Goal: Task Accomplishment & Management: Complete application form

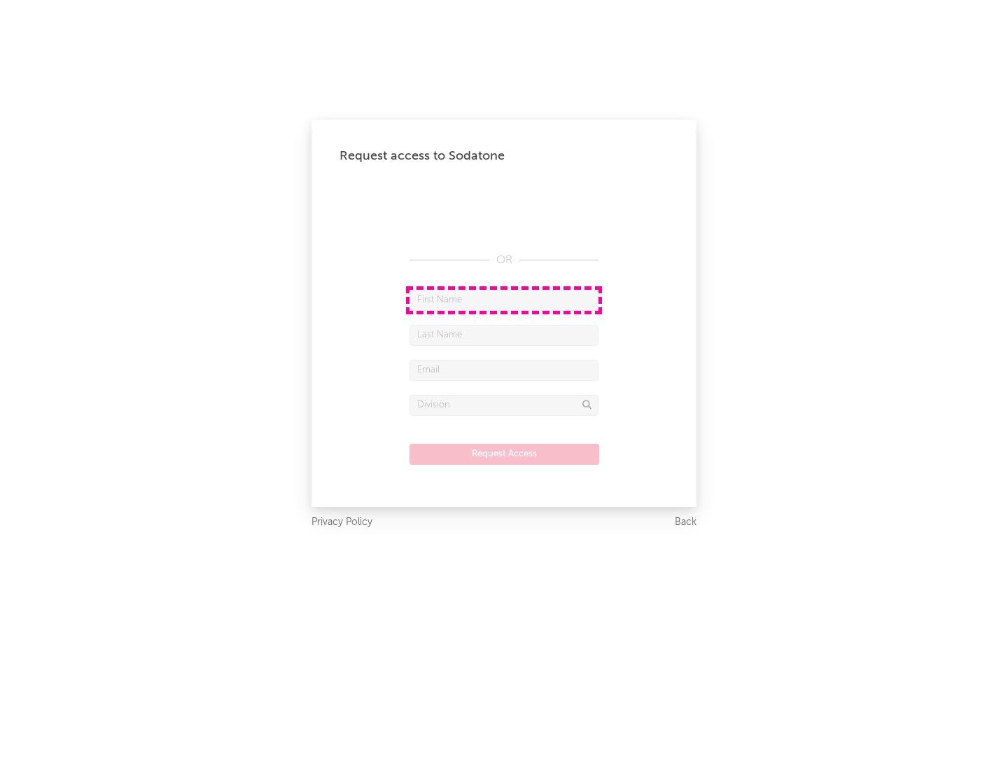
click at [504, 300] on input "text" at bounding box center [504, 300] width 189 height 21
type input "[PERSON_NAME]"
click at [504, 335] on input "text" at bounding box center [504, 335] width 189 height 21
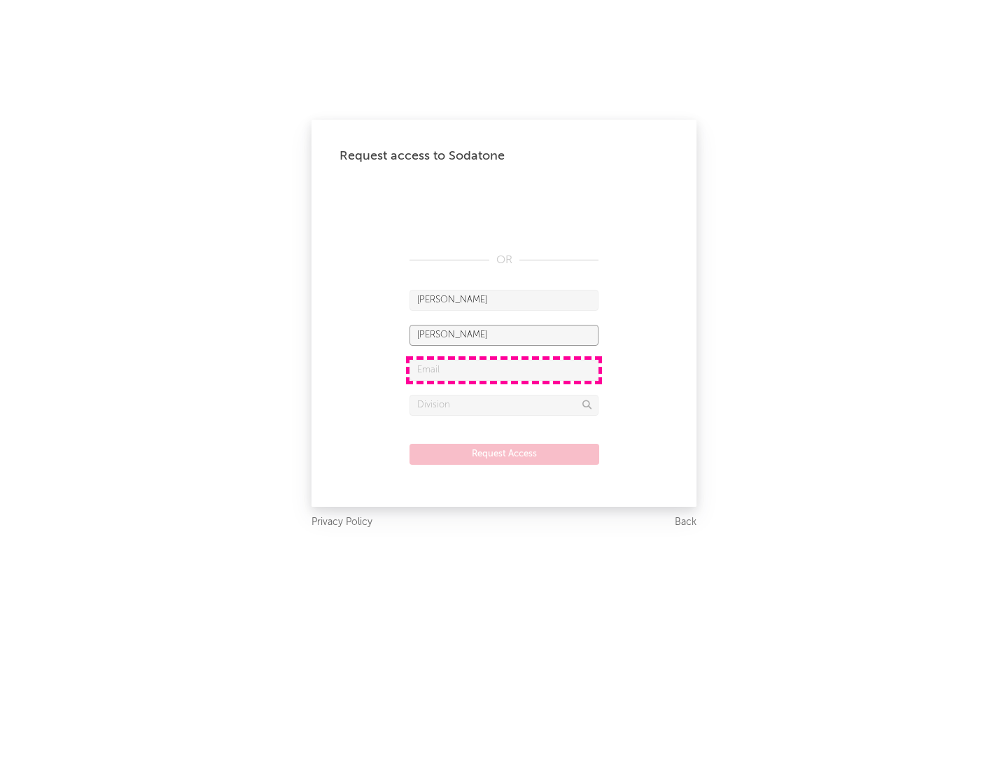
type input "[PERSON_NAME]"
click at [504, 370] on input "text" at bounding box center [504, 370] width 189 height 21
type input "[EMAIL_ADDRESS][DOMAIN_NAME]"
click at [504, 405] on input "text" at bounding box center [504, 405] width 189 height 21
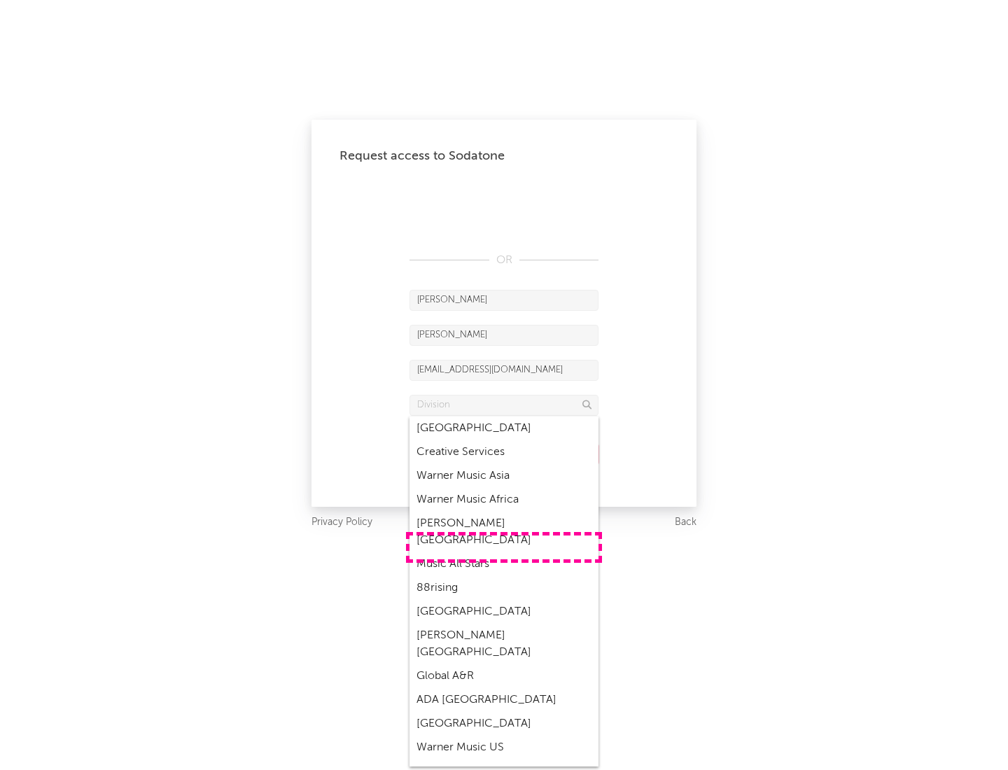
click at [504, 552] on div "Music All Stars" at bounding box center [504, 564] width 189 height 24
type input "Music All Stars"
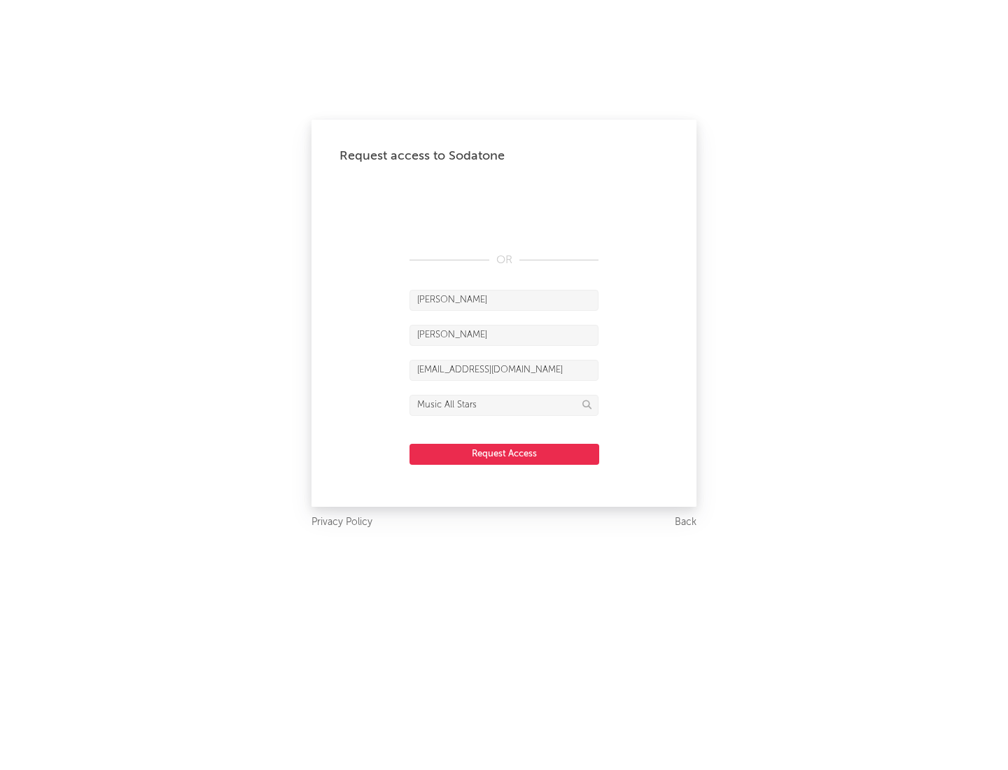
click at [504, 454] on button "Request Access" at bounding box center [505, 454] width 190 height 21
